Goal: Task Accomplishment & Management: Complete application form

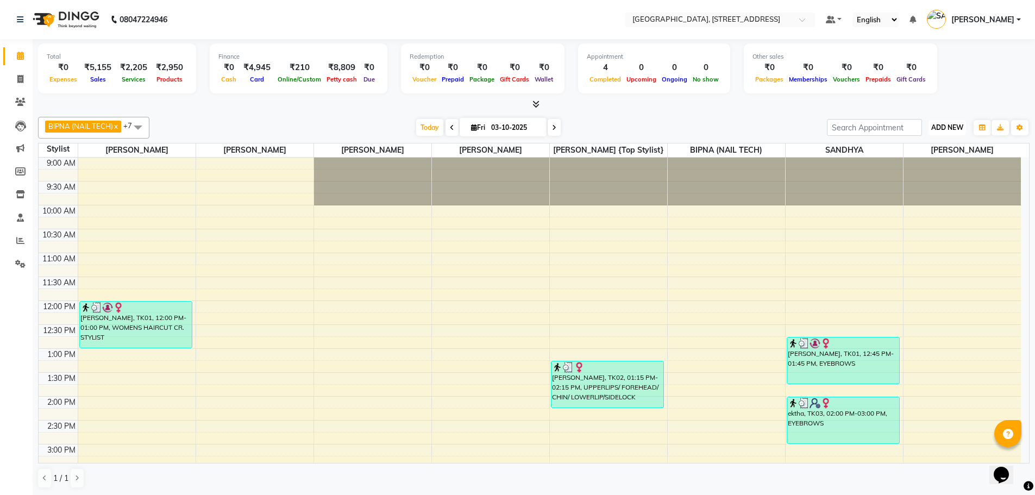
click at [955, 125] on span "ADD NEW" at bounding box center [947, 127] width 32 height 8
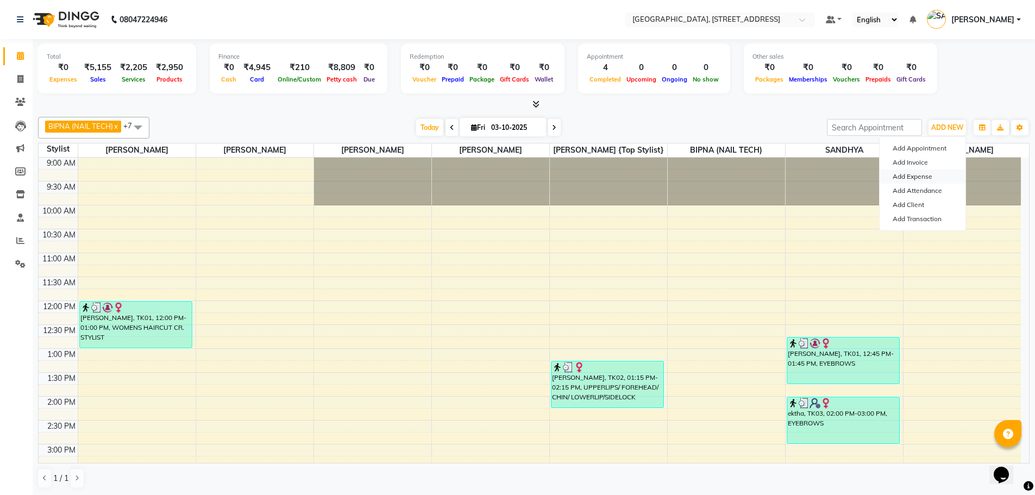
click at [918, 178] on link "Add Expense" at bounding box center [922, 176] width 86 height 14
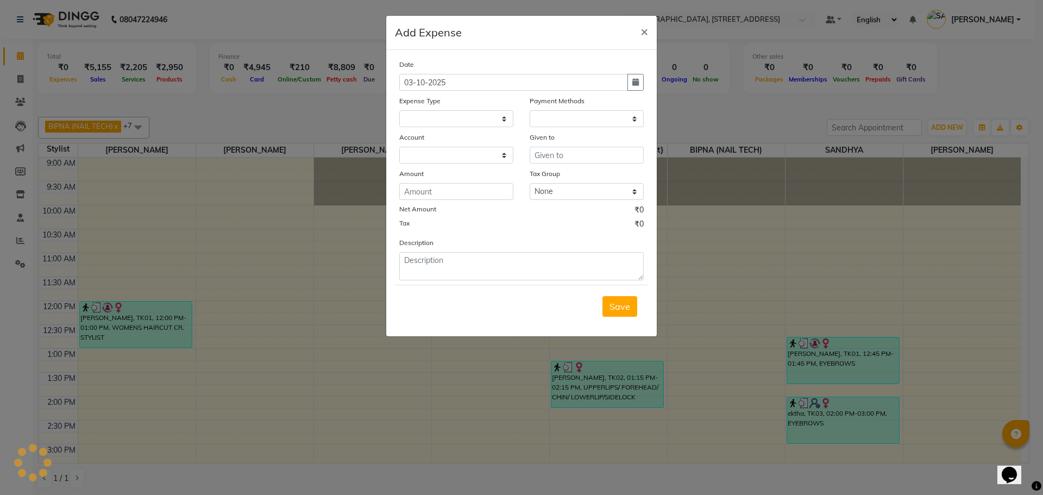
select select "1"
select select "5632"
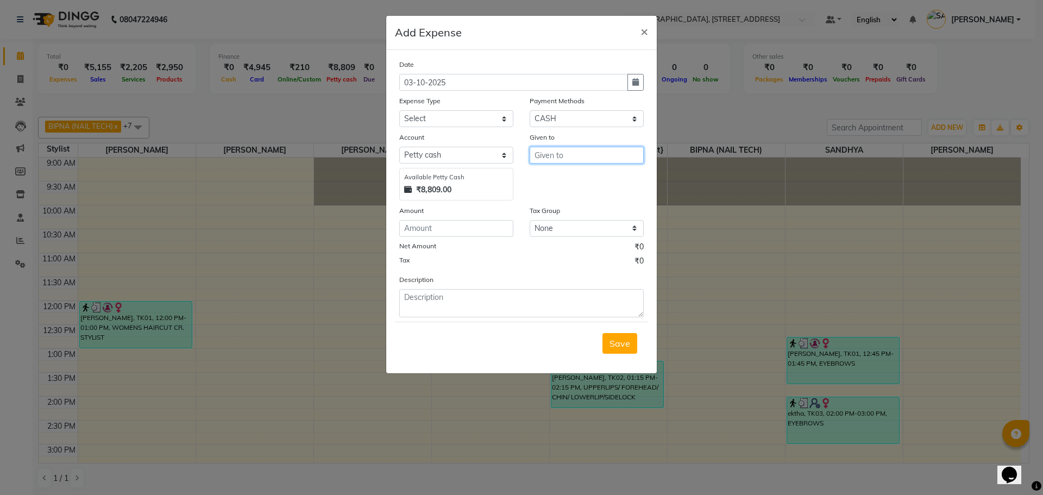
click at [575, 155] on input "text" at bounding box center [587, 155] width 114 height 17
type input "m"
click at [596, 173] on ngb-highlight "[PERSON_NAME] {Top stylist}" at bounding box center [628, 178] width 170 height 11
type input "[PERSON_NAME] {Top stylist}"
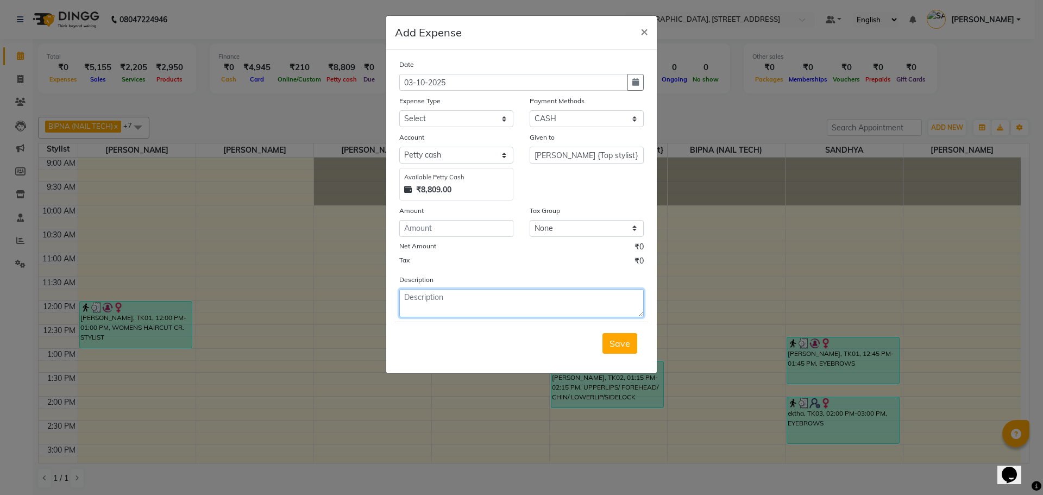
click at [452, 303] on textarea at bounding box center [521, 303] width 244 height 28
type textarea "[PERSON_NAME]"
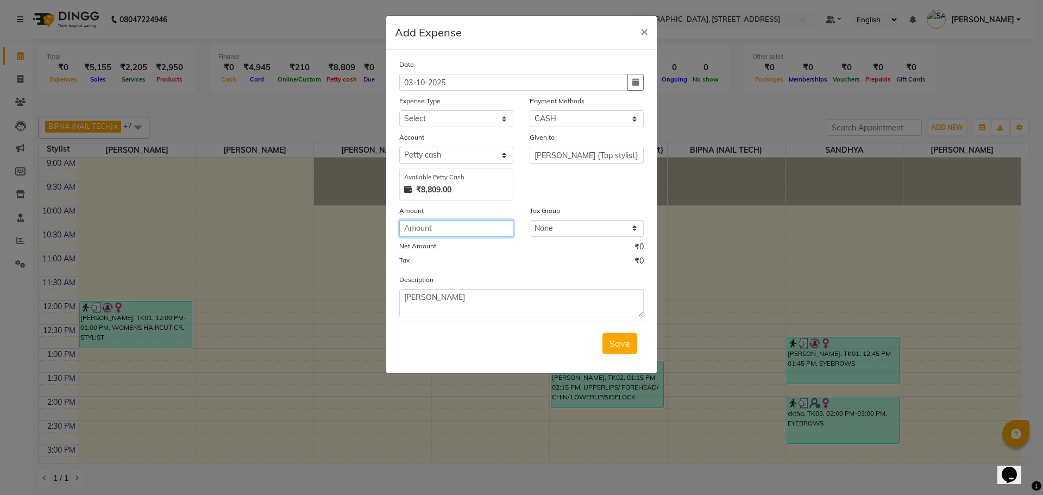
click at [442, 227] on input "number" at bounding box center [456, 228] width 114 height 17
type input "200"
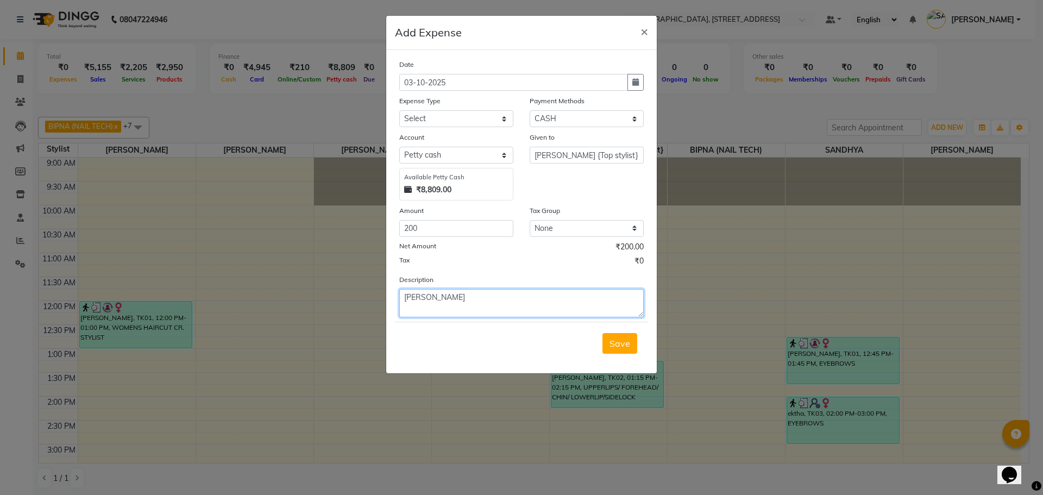
click at [437, 298] on textarea "[PERSON_NAME]" at bounding box center [521, 303] width 244 height 28
type textarea "[PERSON_NAME]"
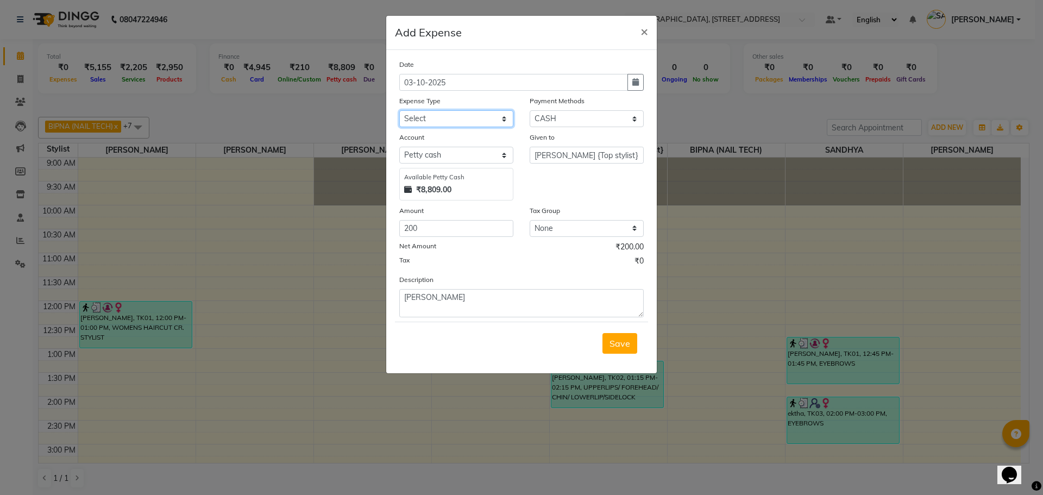
click at [506, 118] on select "Select Advance Salary Bank charges Car maintenance CASH AHNDOVER TO MANISH [PER…" at bounding box center [456, 118] width 114 height 17
select select "19820"
click at [399, 110] on select "Select Advance Salary Bank charges Car maintenance CASH AHNDOVER TO MANISH [PER…" at bounding box center [456, 118] width 114 height 17
click at [562, 115] on select "Select Cheque CASH CARD ONLINE GPay UPI Prepaid Points PayTM Voucher Wallet Com…" at bounding box center [587, 118] width 114 height 17
click at [530, 110] on select "Select Cheque CASH CARD ONLINE GPay UPI Prepaid Points PayTM Voucher Wallet Com…" at bounding box center [587, 118] width 114 height 17
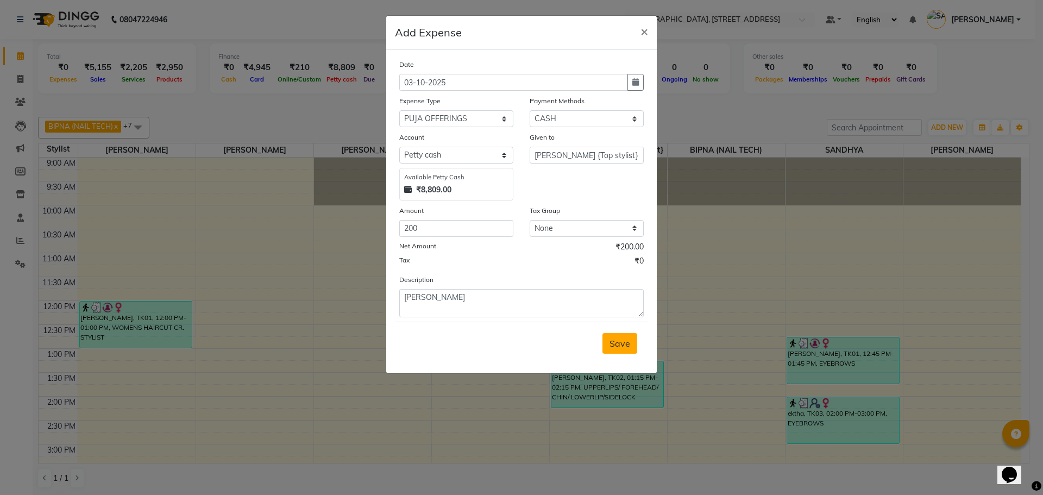
click at [617, 338] on span "Save" at bounding box center [619, 343] width 21 height 11
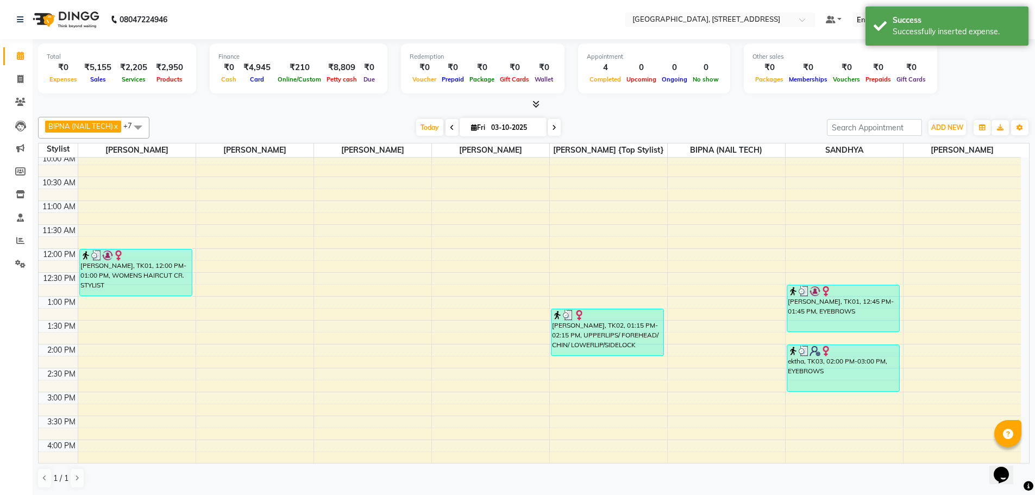
scroll to position [18, 0]
